Goal: Information Seeking & Learning: Learn about a topic

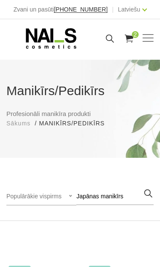
scroll to position [44, 0]
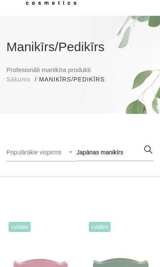
click at [56, 33] on div "Manikīrs/Pedikīrs Profesionāli manikīra produkti Sākums Manikīrs/Pedikīrs Manik…" at bounding box center [80, 65] width 160 height 98
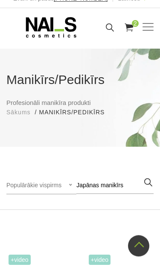
scroll to position [0, 0]
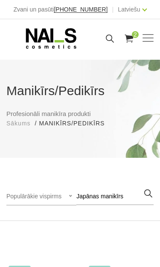
click at [47, 42] on icon at bounding box center [51, 38] width 90 height 21
click at [147, 38] on span at bounding box center [148, 38] width 11 height 1
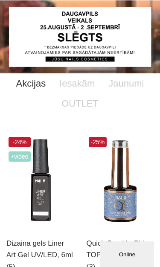
scroll to position [55, 0]
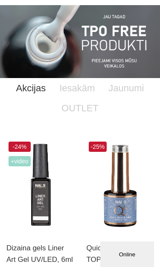
click at [99, 34] on img "1 of 13" at bounding box center [80, 41] width 160 height 73
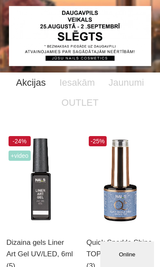
scroll to position [0, 0]
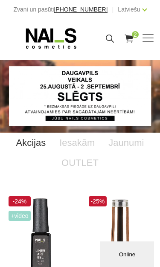
click at [154, 32] on div "Manikīrs Gēllakas Bāzes, topi un praimeri Gēlu sistēmas Dizaina sistēmas Dažādi…" at bounding box center [80, 38] width 160 height 21
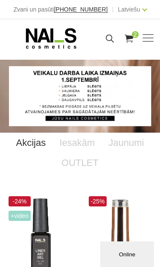
click at [146, 40] on span at bounding box center [148, 38] width 11 height 9
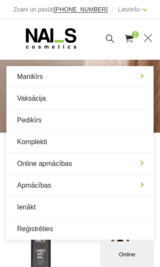
click at [103, 74] on link "Manikīrs" at bounding box center [79, 76] width 147 height 21
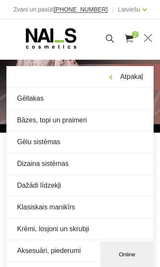
click at [77, 94] on link "Gēllakas" at bounding box center [79, 98] width 147 height 21
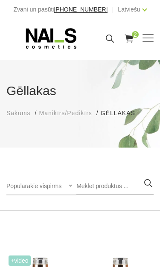
click at [148, 35] on span at bounding box center [148, 38] width 11 height 9
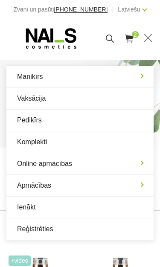
click at [90, 75] on link "Manikīrs" at bounding box center [79, 76] width 147 height 21
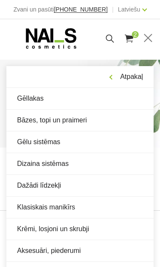
click at [109, 122] on link "Bāzes, topi un praimeri" at bounding box center [79, 120] width 147 height 21
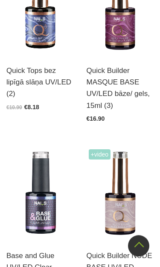
scroll to position [486, 0]
click at [46, 78] on link "Atvērt un izvēlēties" at bounding box center [38, 78] width 64 height 12
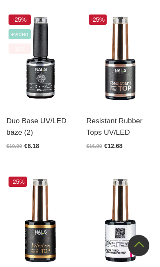
scroll to position [1167, 0]
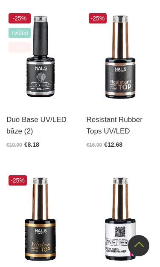
click at [114, 80] on img at bounding box center [120, 57] width 67 height 93
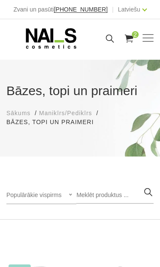
click at [149, 32] on div "Manikīrs Gēllakas Bāzes, topi un praimeri Gēlu sistēmas Dizaina sistēmas Dažādi…" at bounding box center [79, 38] width 147 height 21
click at [147, 38] on span at bounding box center [148, 38] width 11 height 1
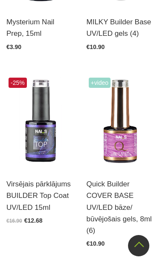
scroll to position [1924, 0]
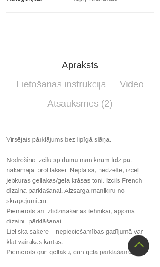
scroll to position [528, 0]
click at [98, 104] on link "Atsauksmes (2)" at bounding box center [80, 104] width 79 height 20
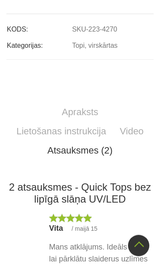
scroll to position [464, 0]
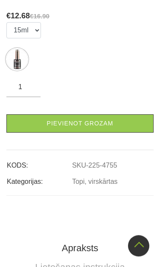
scroll to position [328, 0]
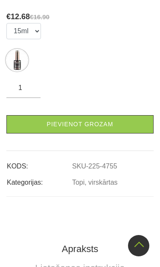
click at [140, 158] on td "SKU-225-4755" at bounding box center [113, 163] width 82 height 16
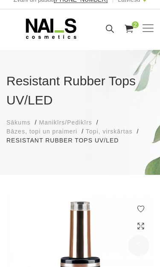
scroll to position [0, 0]
